Goal: Transaction & Acquisition: Obtain resource

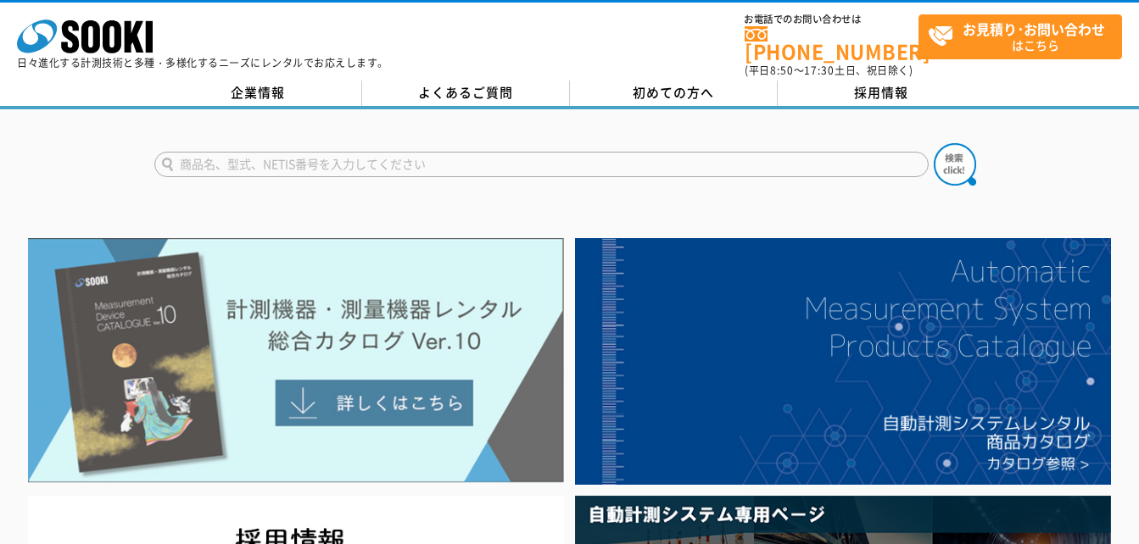
click at [318, 382] on img at bounding box center [296, 361] width 536 height 246
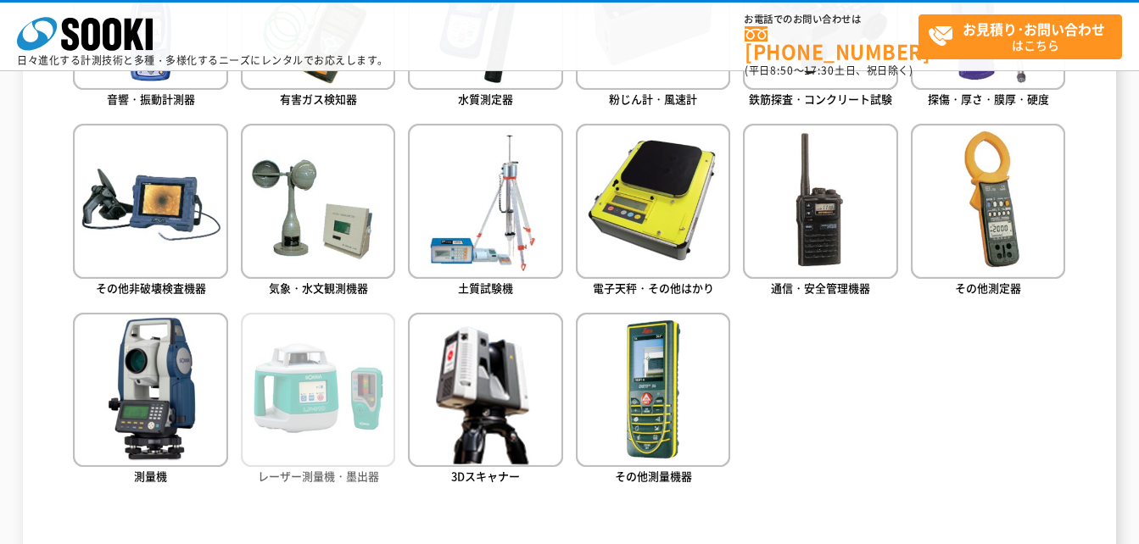
scroll to position [1018, 0]
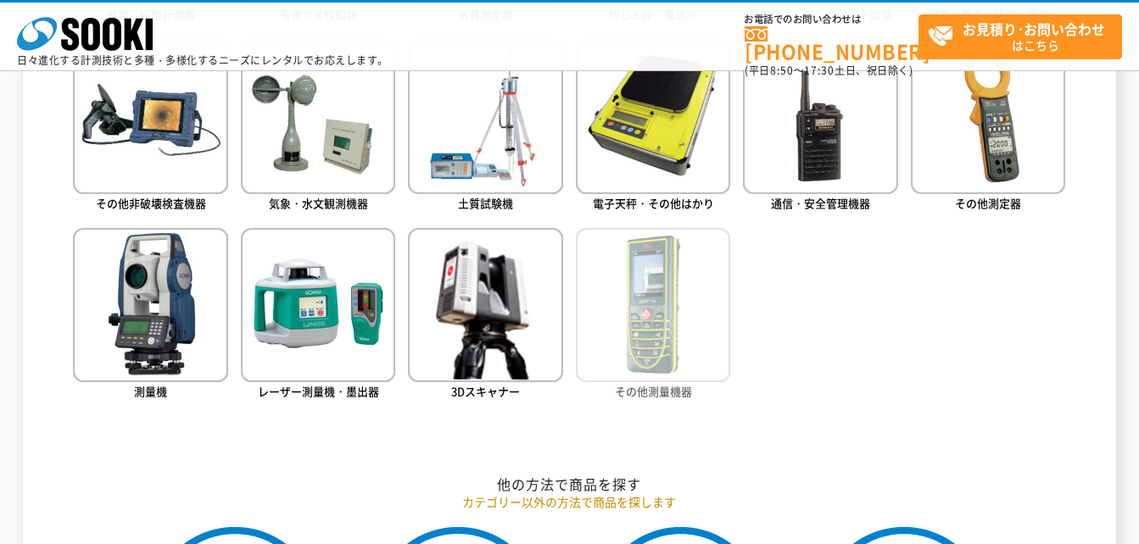
click at [641, 303] on img at bounding box center [653, 305] width 154 height 154
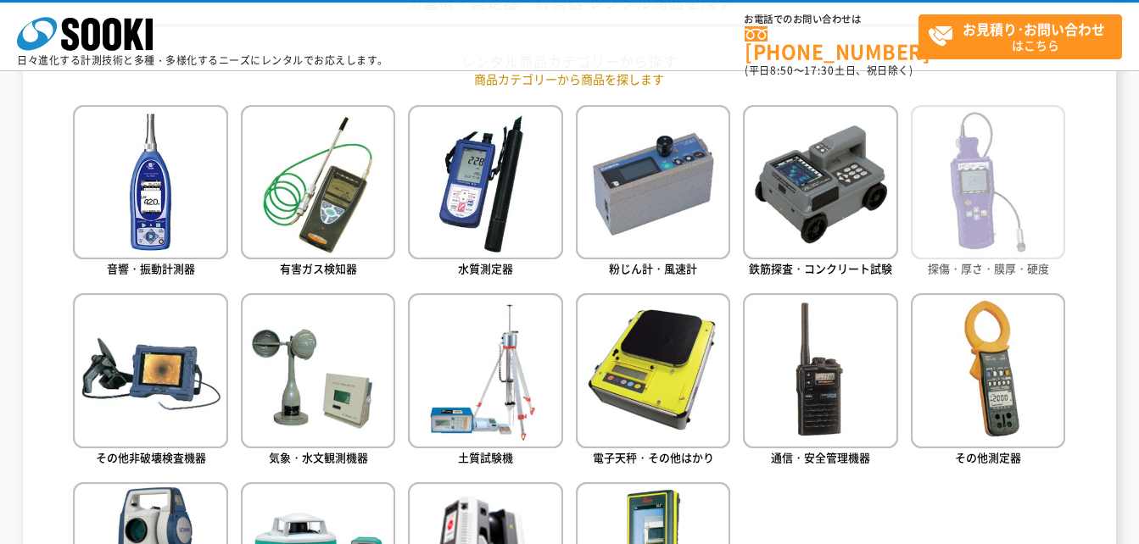
scroll to position [933, 0]
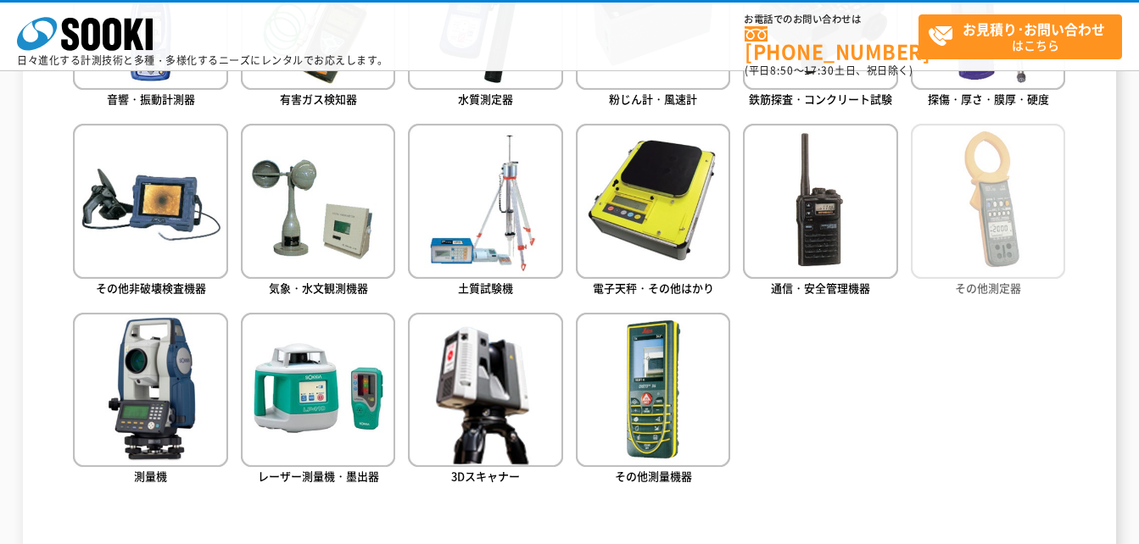
click at [994, 201] on img at bounding box center [988, 201] width 154 height 154
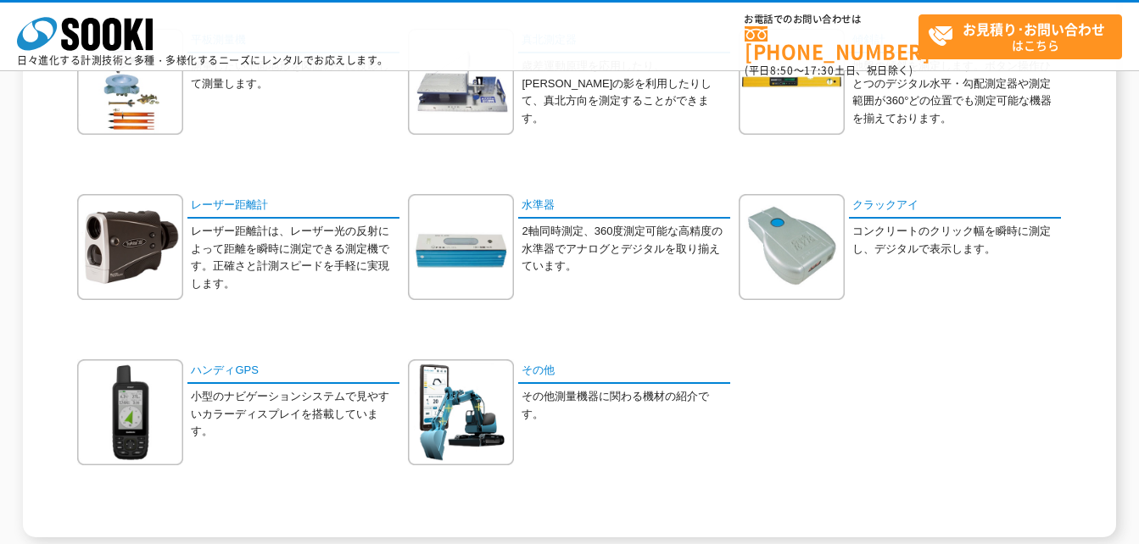
scroll to position [85, 0]
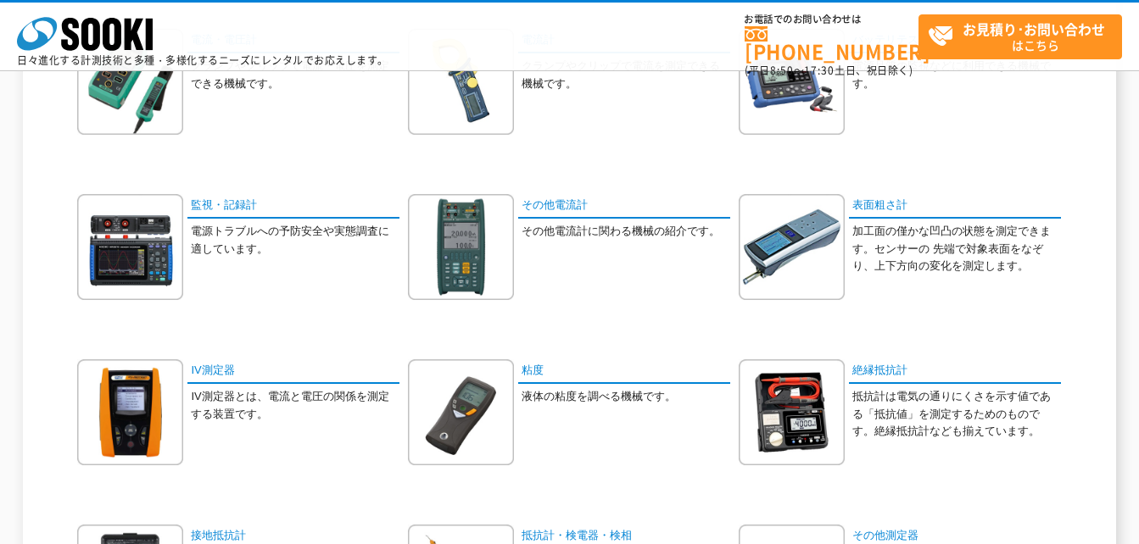
scroll to position [170, 0]
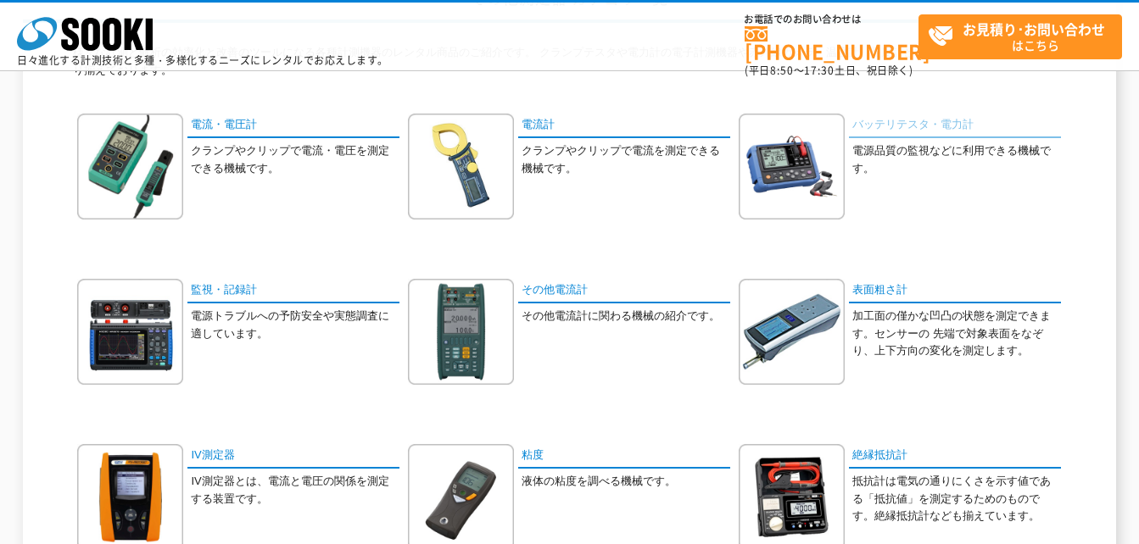
click at [901, 125] on link "バッテリテスタ・電力計" at bounding box center [955, 126] width 212 height 25
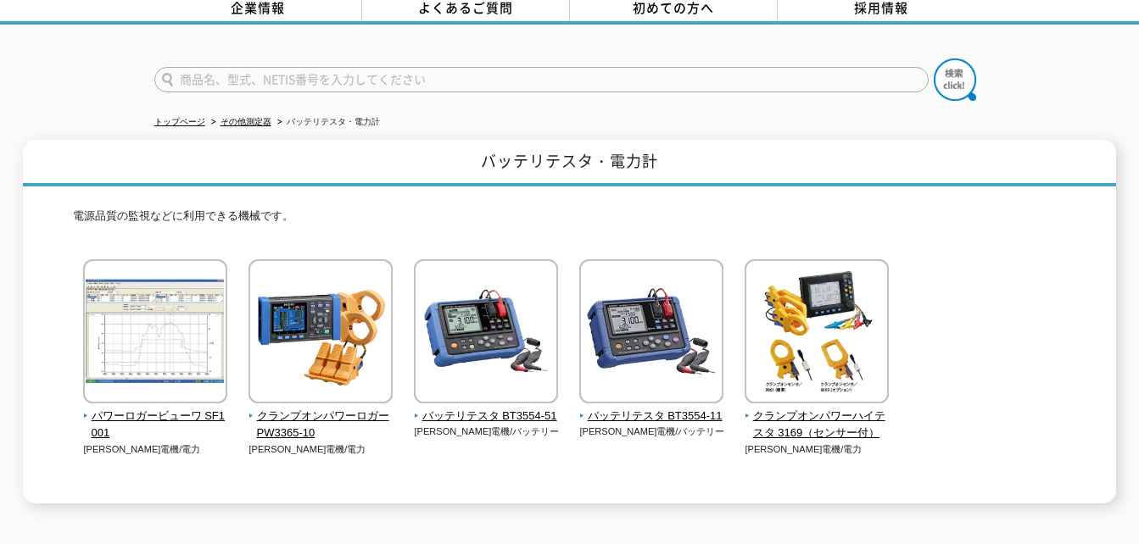
scroll to position [170, 0]
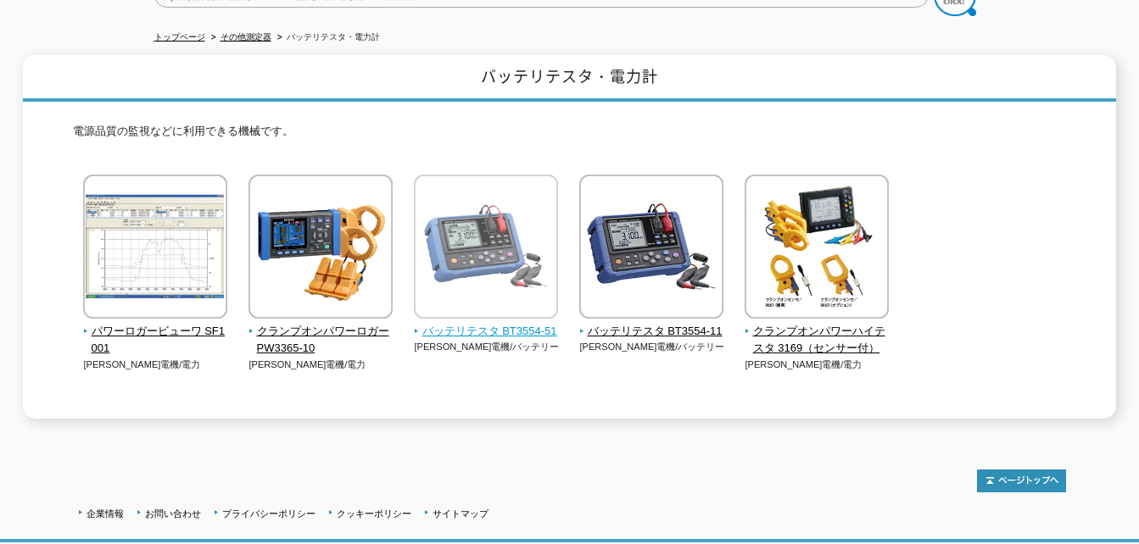
click at [517, 323] on span "バッテリテスタ BT3554-51" at bounding box center [486, 332] width 145 height 18
